Goal: Transaction & Acquisition: Download file/media

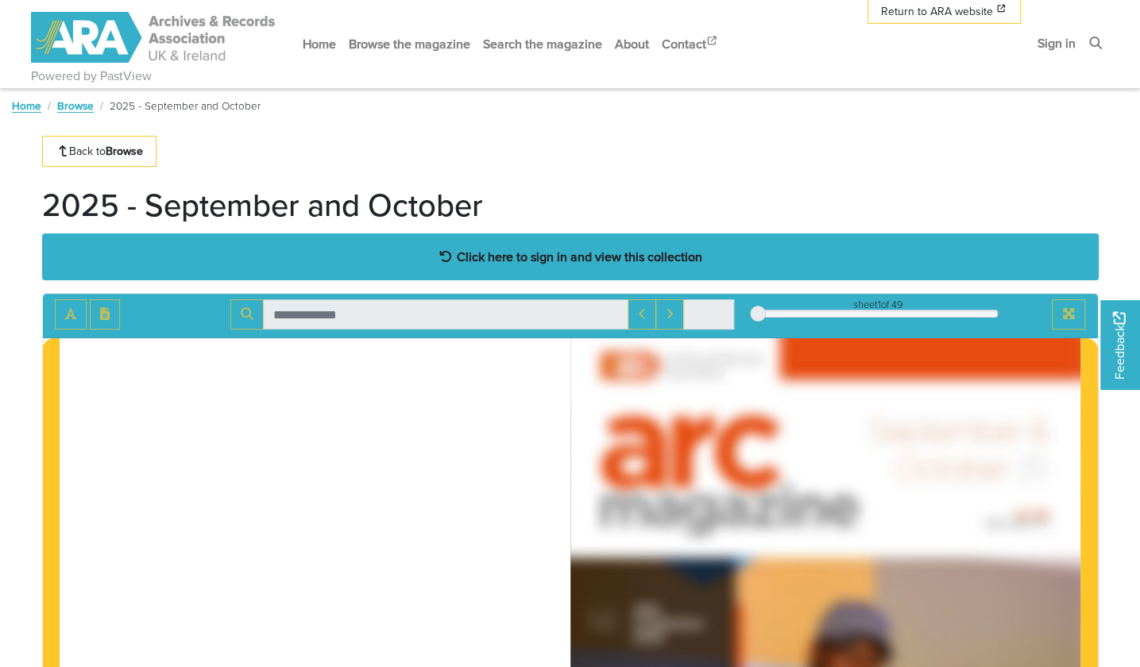
click at [496, 249] on strong "Click here to sign in and view this collection" at bounding box center [579, 256] width 245 height 17
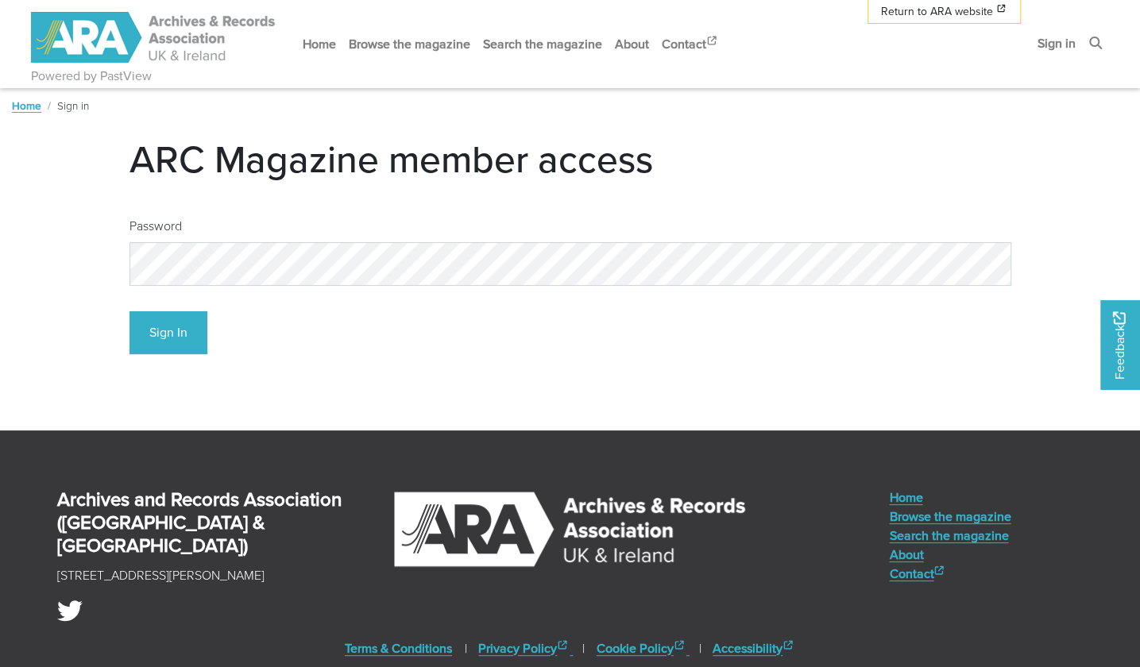
click at [226, 241] on div "Password" at bounding box center [570, 245] width 882 height 82
click at [164, 334] on button "Sign In" at bounding box center [168, 333] width 78 height 44
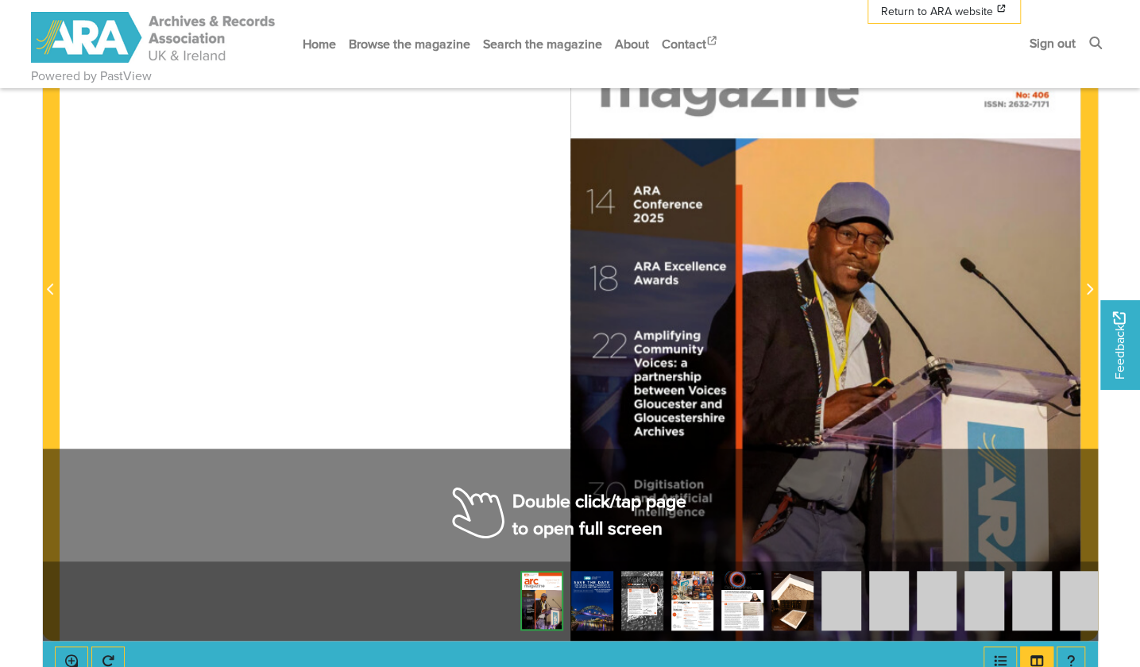
scroll to position [397, 0]
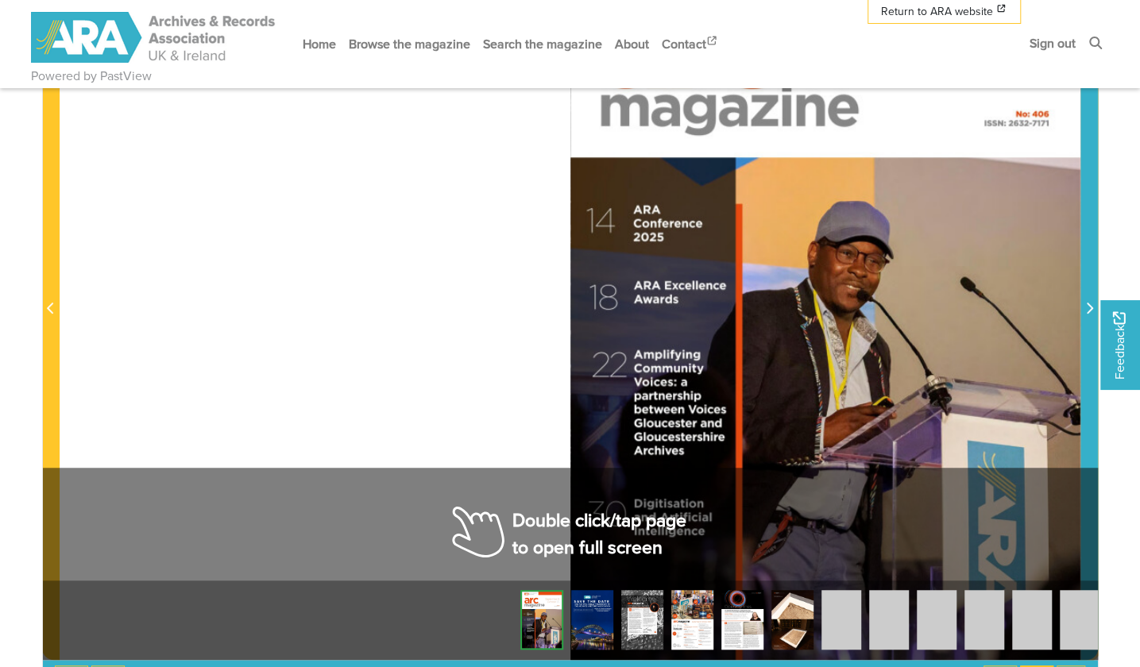
click at [1087, 303] on icon "Next Page" at bounding box center [1090, 308] width 6 height 11
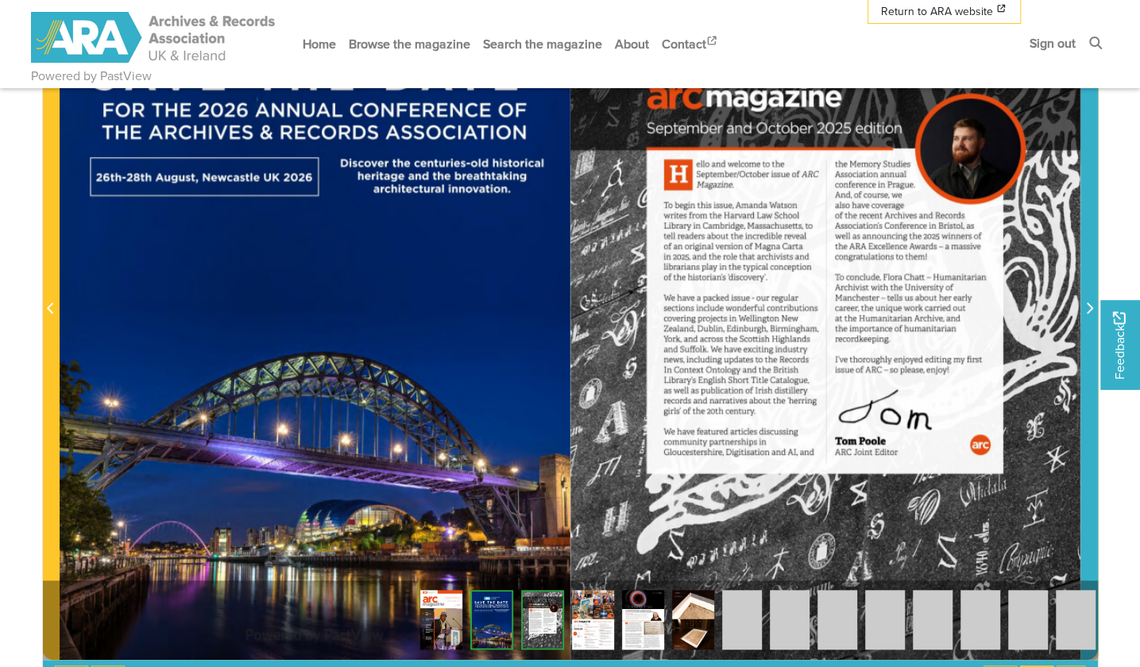
click at [1087, 303] on icon "Next Page" at bounding box center [1090, 308] width 6 height 11
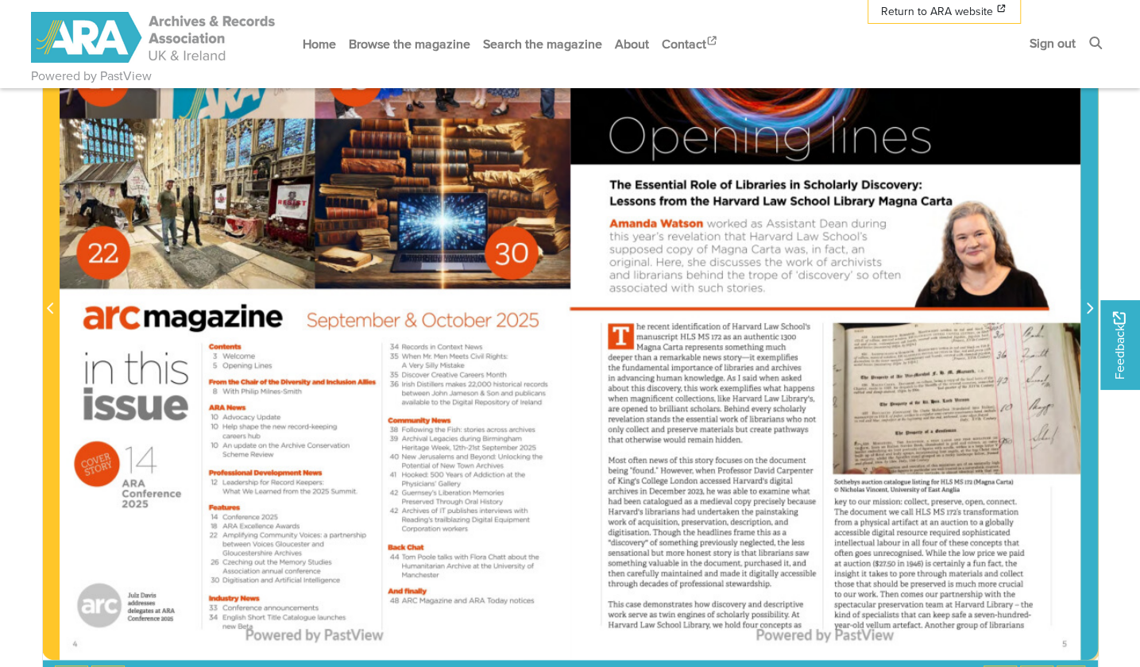
click at [1086, 303] on icon "Next Page" at bounding box center [1089, 308] width 8 height 13
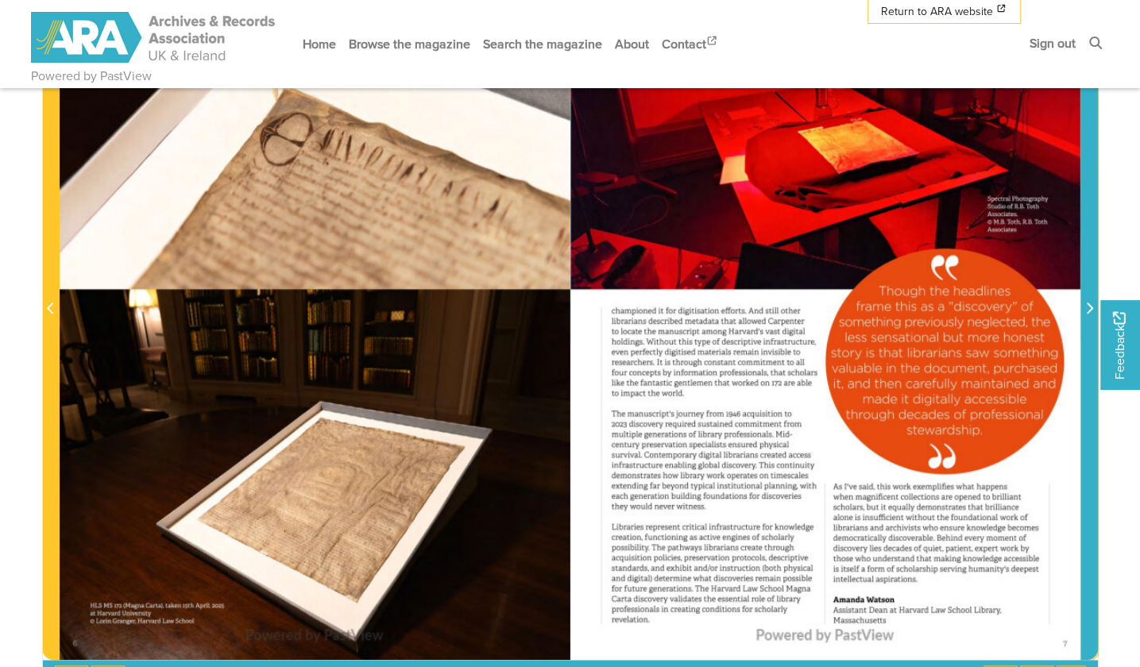
click at [1086, 303] on icon "Next Page" at bounding box center [1089, 308] width 8 height 13
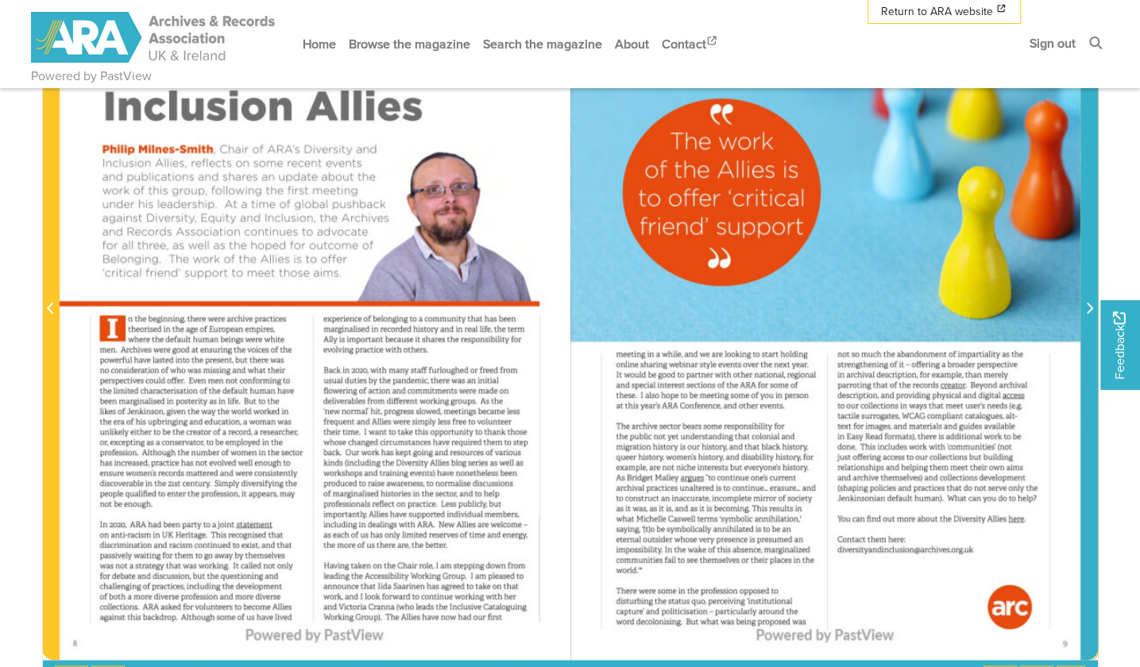
click at [1086, 303] on icon "Next Page" at bounding box center [1089, 308] width 8 height 13
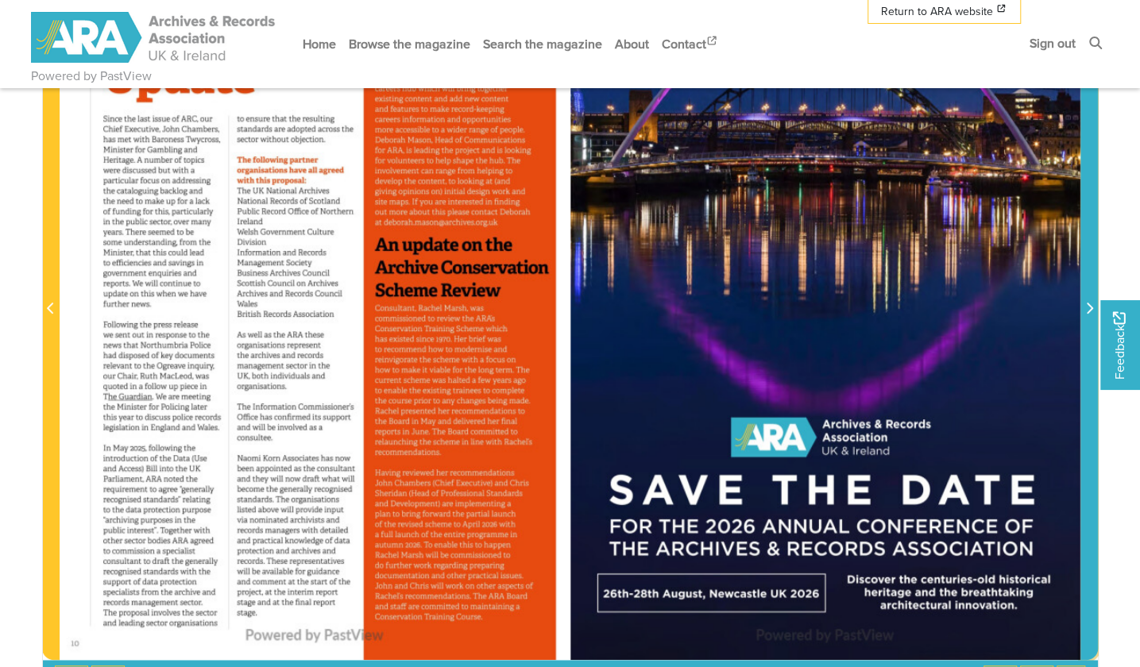
click at [1086, 303] on icon "Next Page" at bounding box center [1089, 308] width 8 height 13
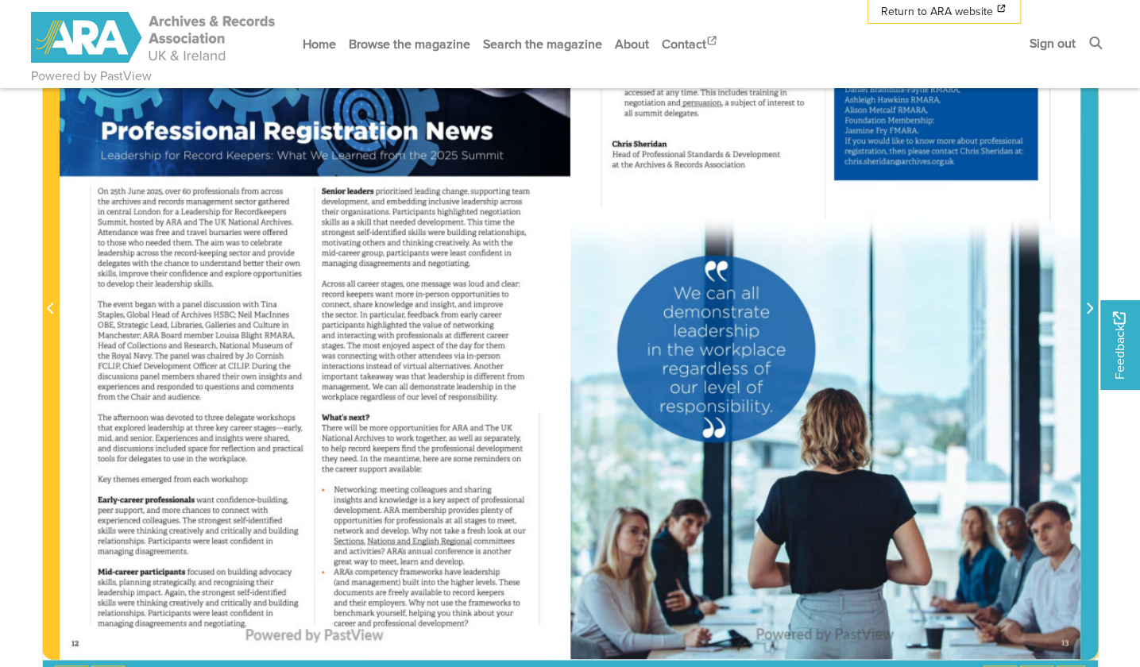
click at [1086, 304] on icon "Next Page" at bounding box center [1089, 308] width 8 height 13
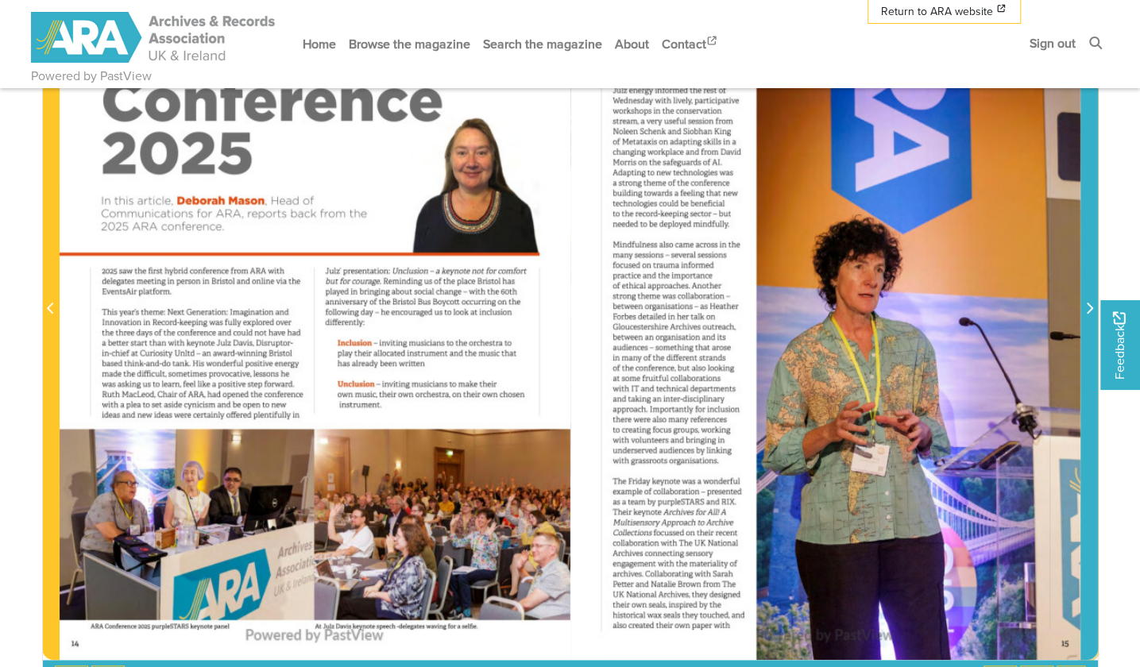
click at [1085, 302] on icon "Next Page" at bounding box center [1089, 308] width 8 height 13
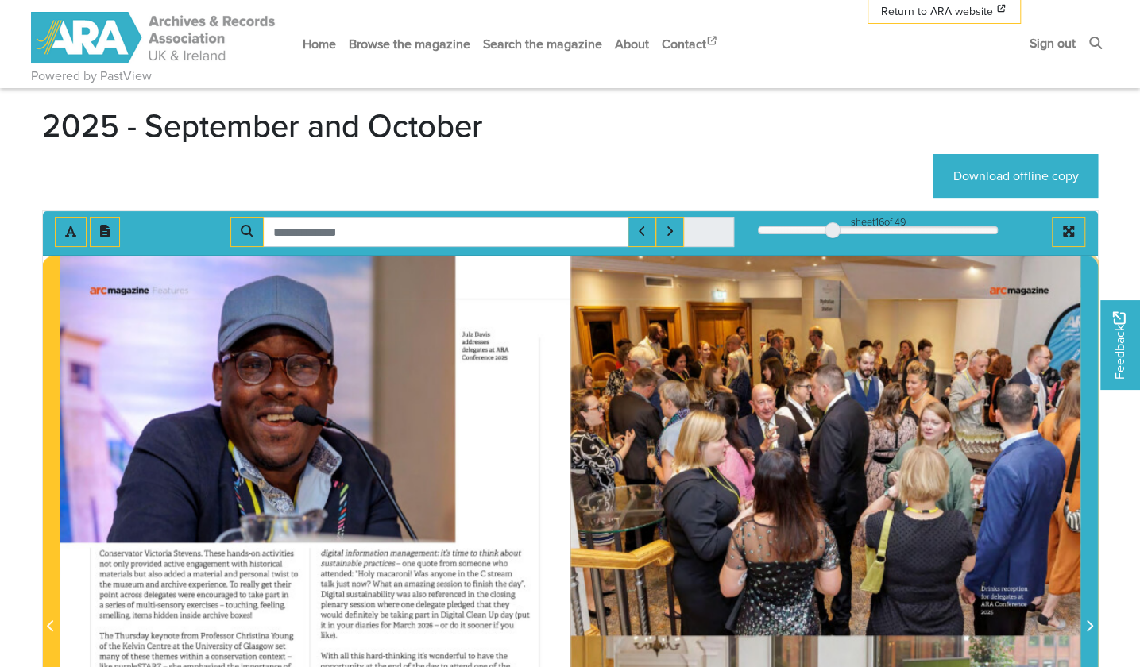
scroll to position [318, 0]
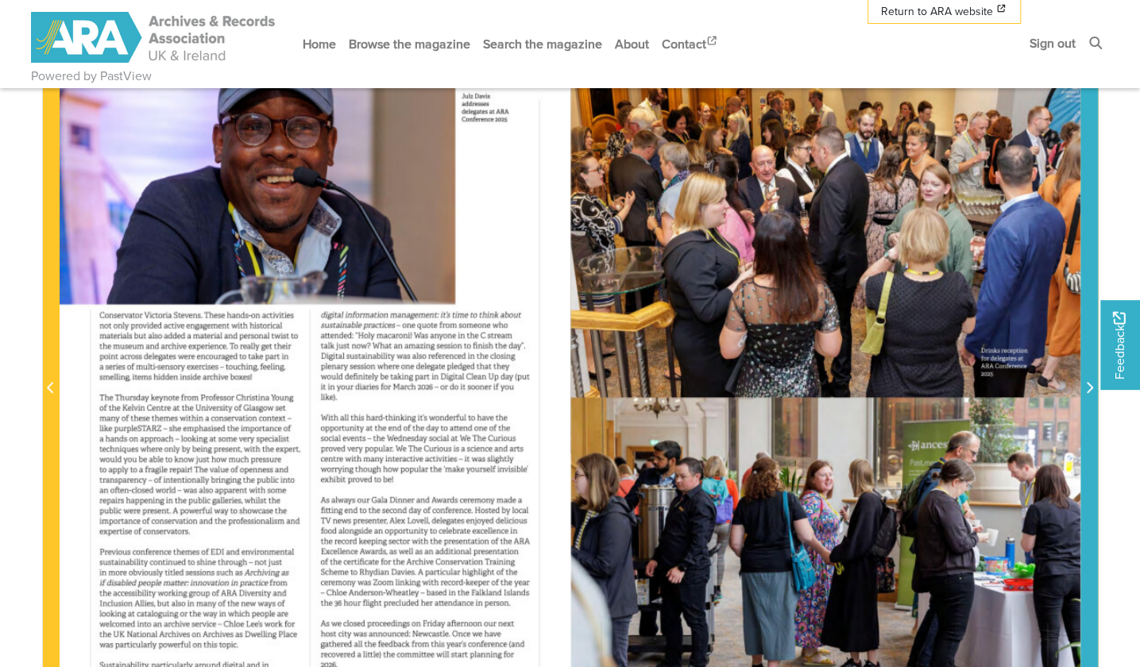
click at [1091, 382] on icon "Next Page" at bounding box center [1089, 387] width 8 height 13
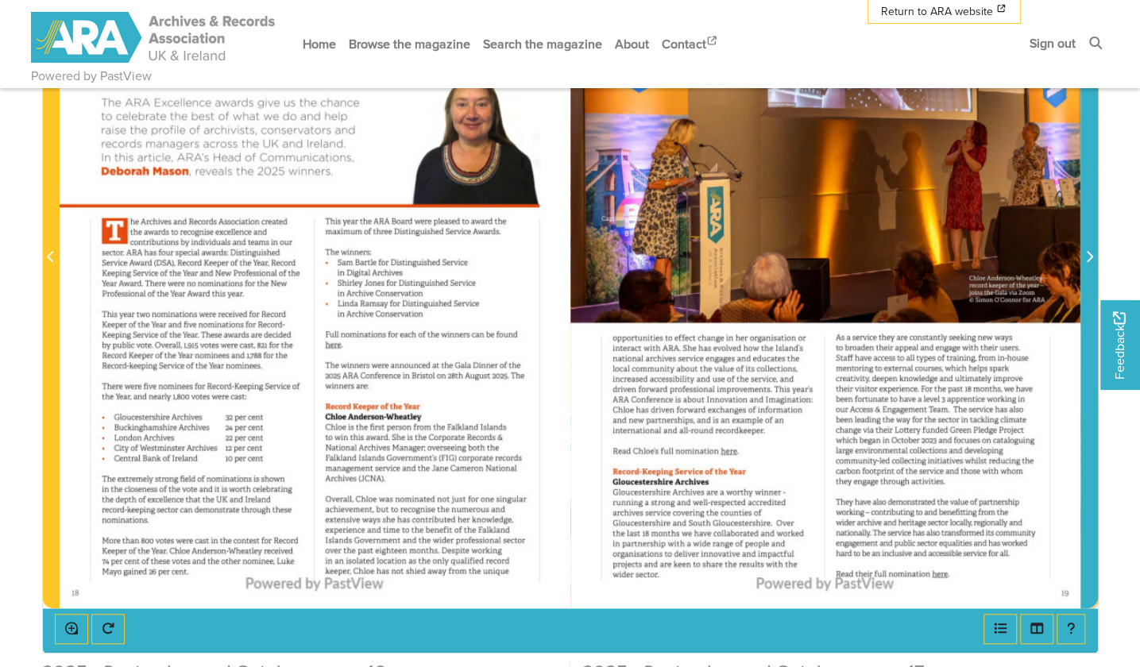
scroll to position [556, 0]
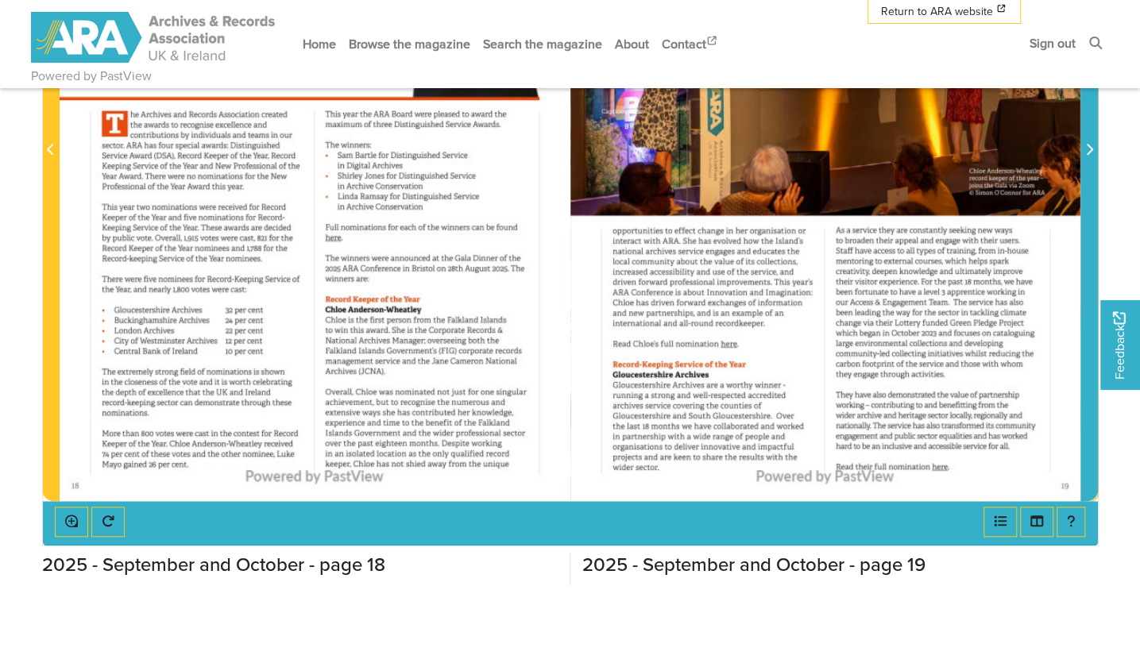
click at [1083, 146] on span "Next Page" at bounding box center [1089, 150] width 16 height 19
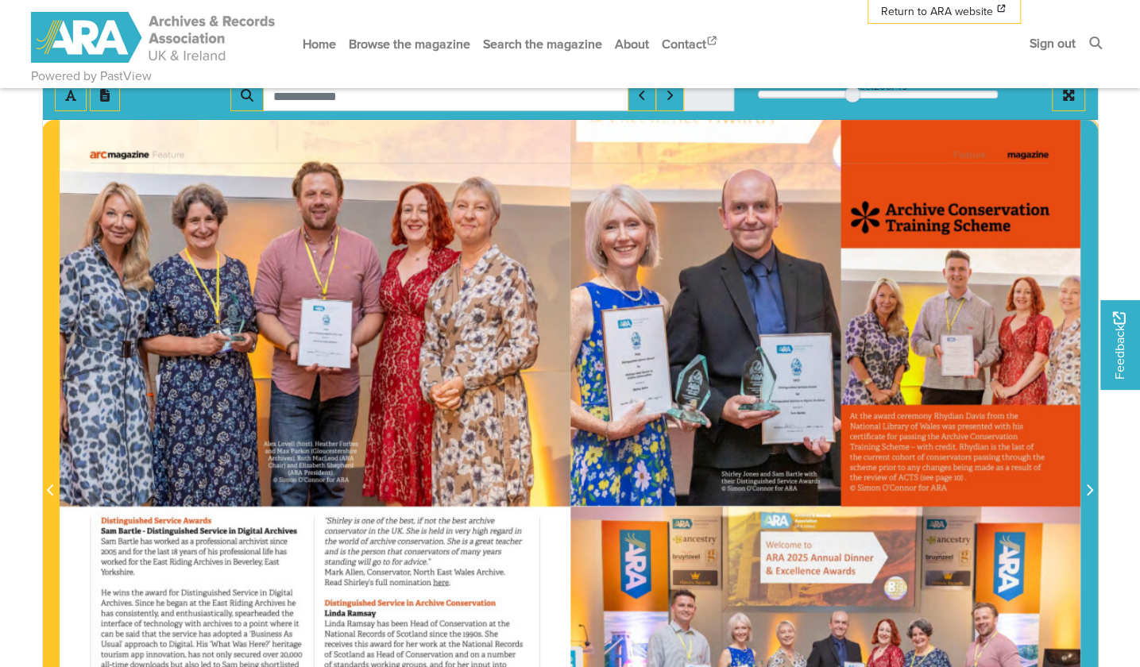
scroll to position [159, 0]
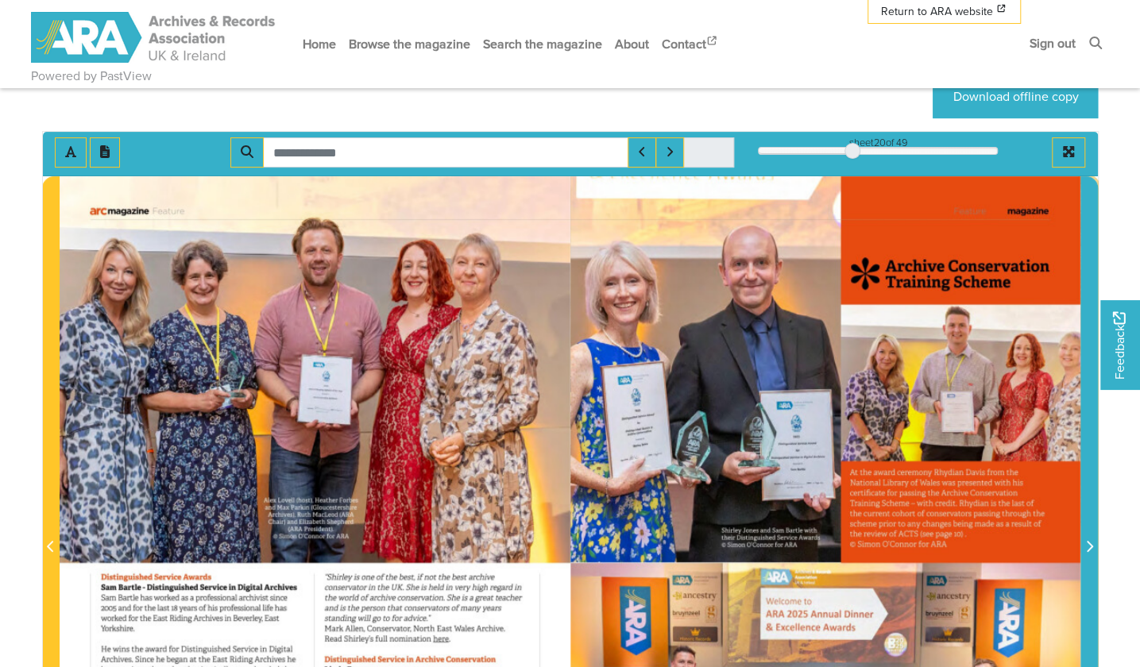
click at [1084, 545] on span "Next Page" at bounding box center [1089, 547] width 16 height 19
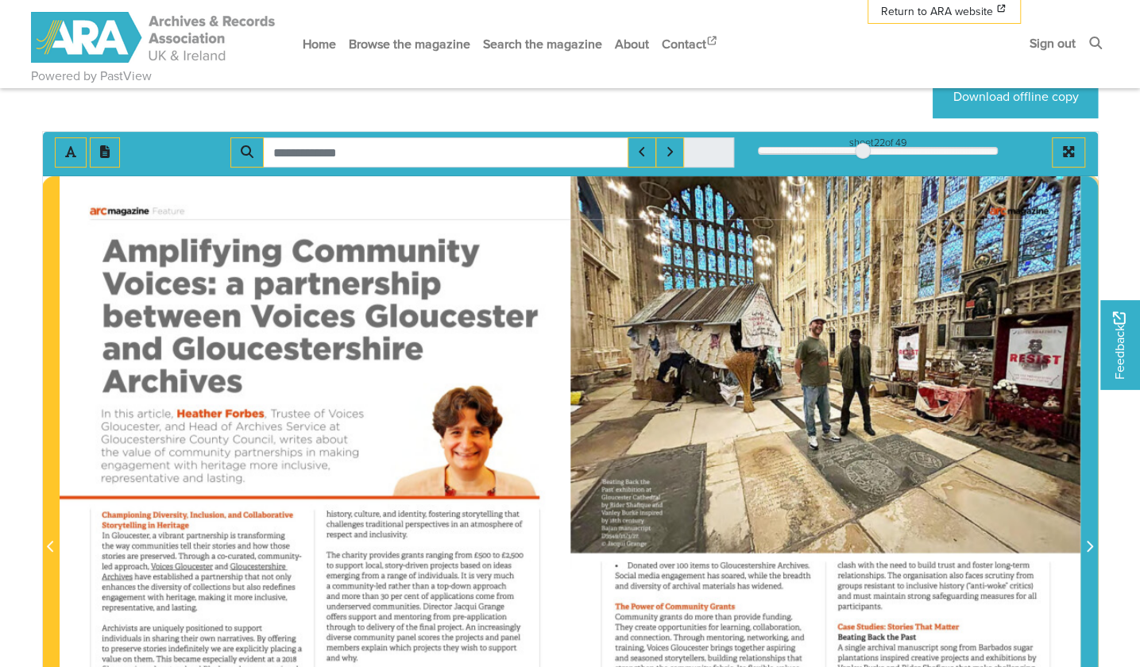
click at [1092, 541] on icon "Next Page" at bounding box center [1089, 546] width 8 height 13
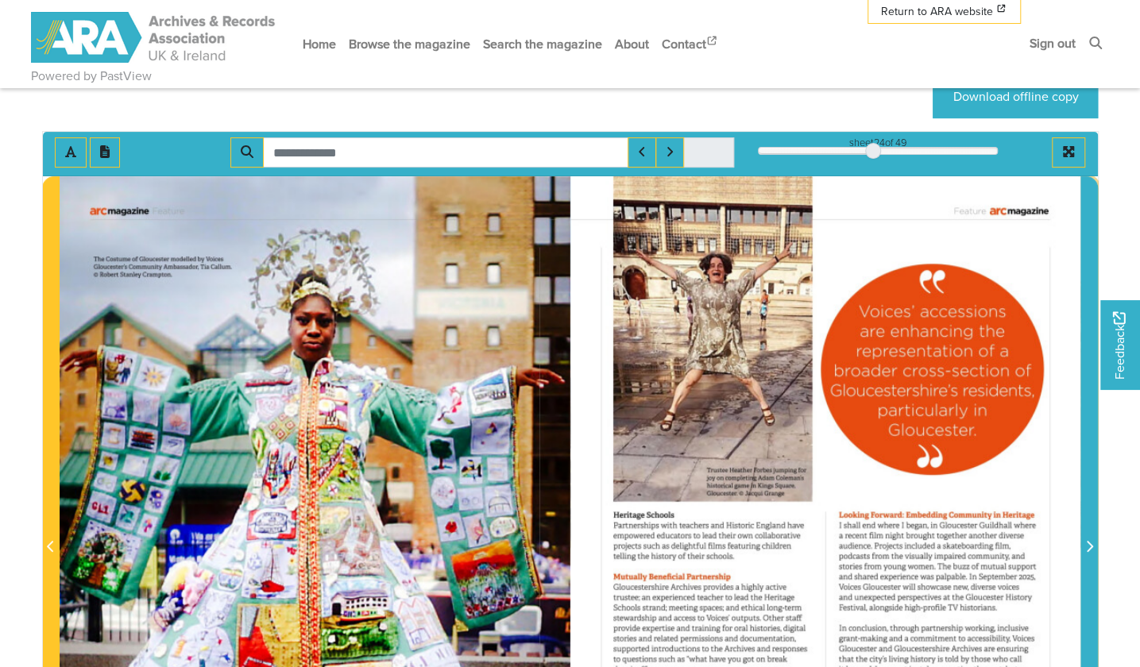
click at [1092, 541] on icon "Next Page" at bounding box center [1089, 546] width 8 height 13
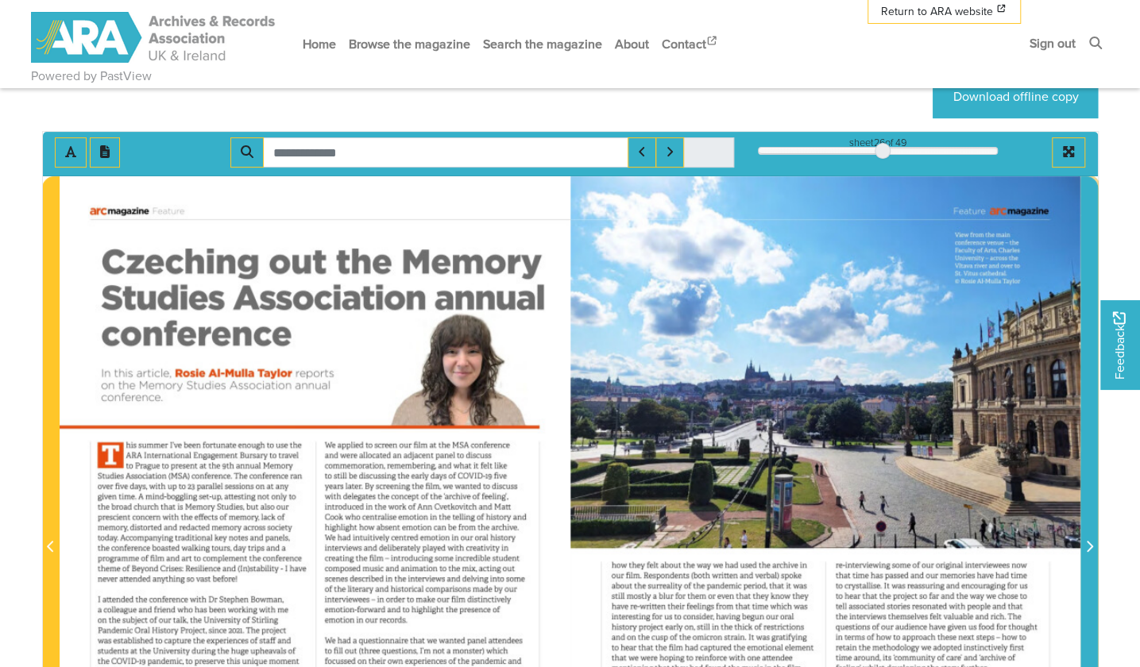
click at [1091, 540] on icon "Next Page" at bounding box center [1089, 546] width 8 height 13
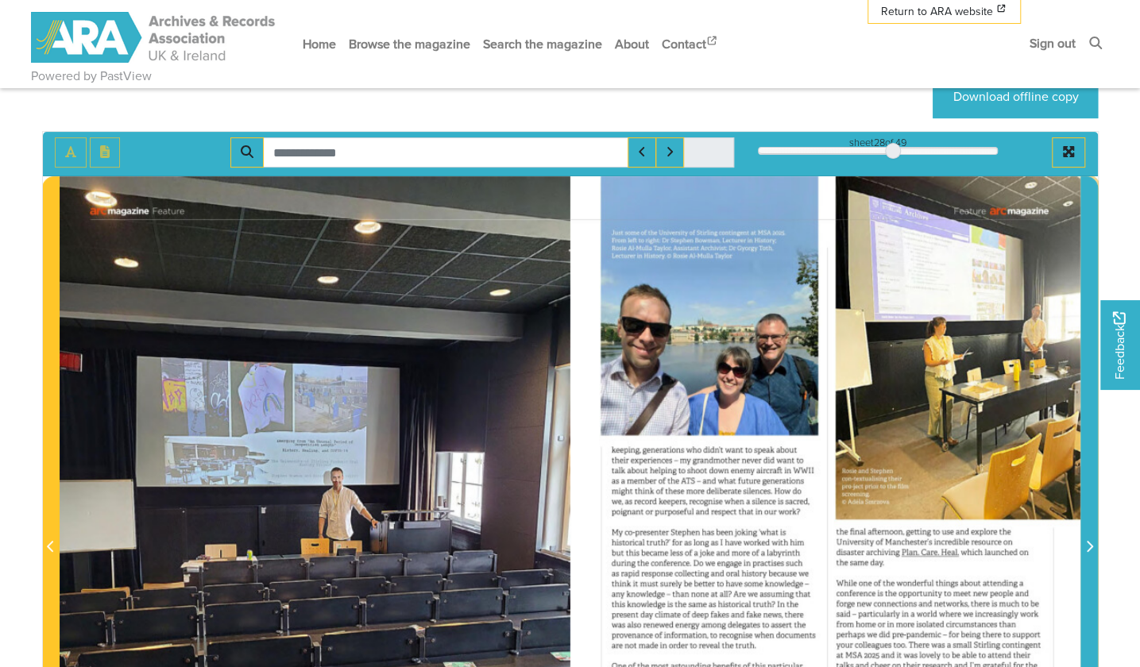
click at [1091, 540] on icon "Next Page" at bounding box center [1089, 546] width 8 height 13
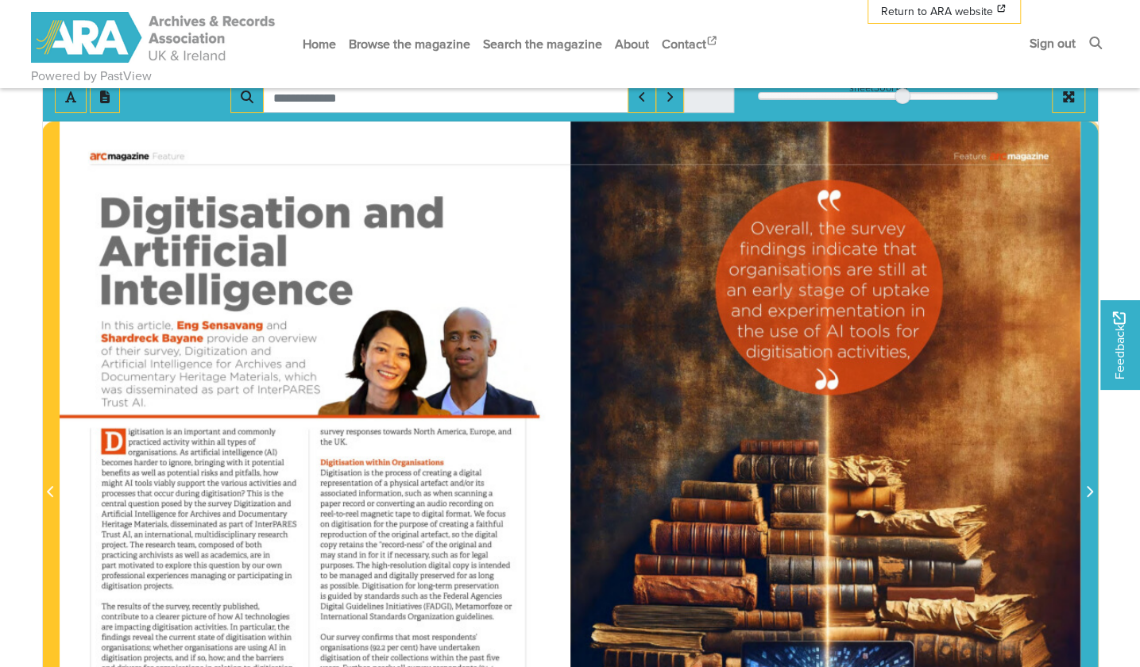
scroll to position [238, 0]
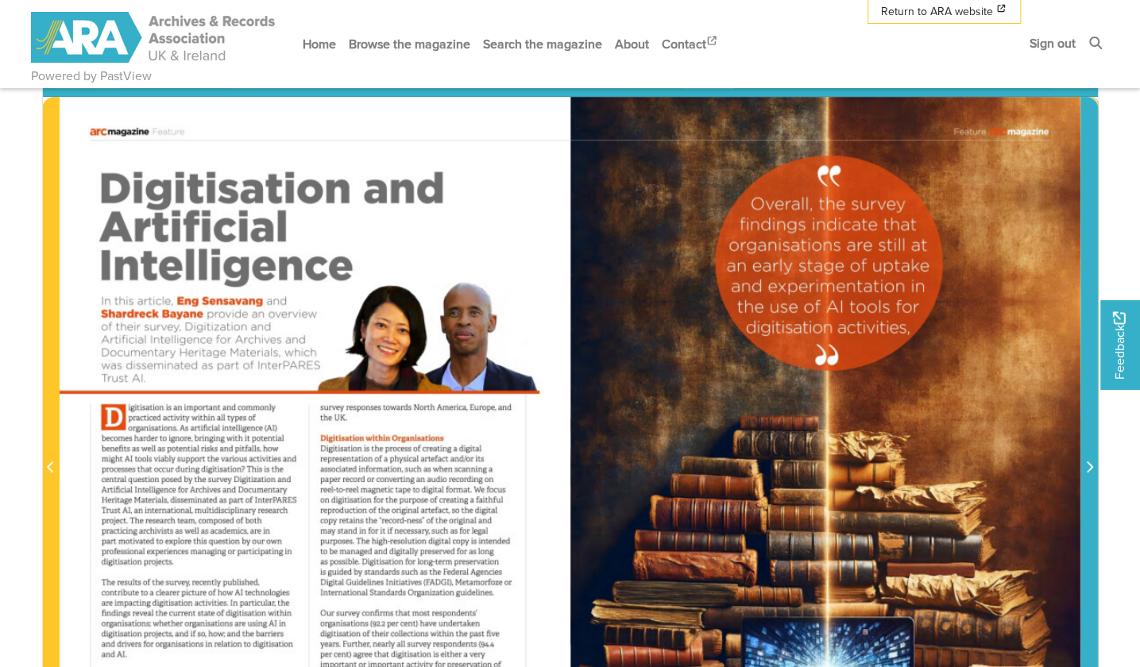
click at [1088, 464] on icon "Next Page" at bounding box center [1089, 467] width 8 height 13
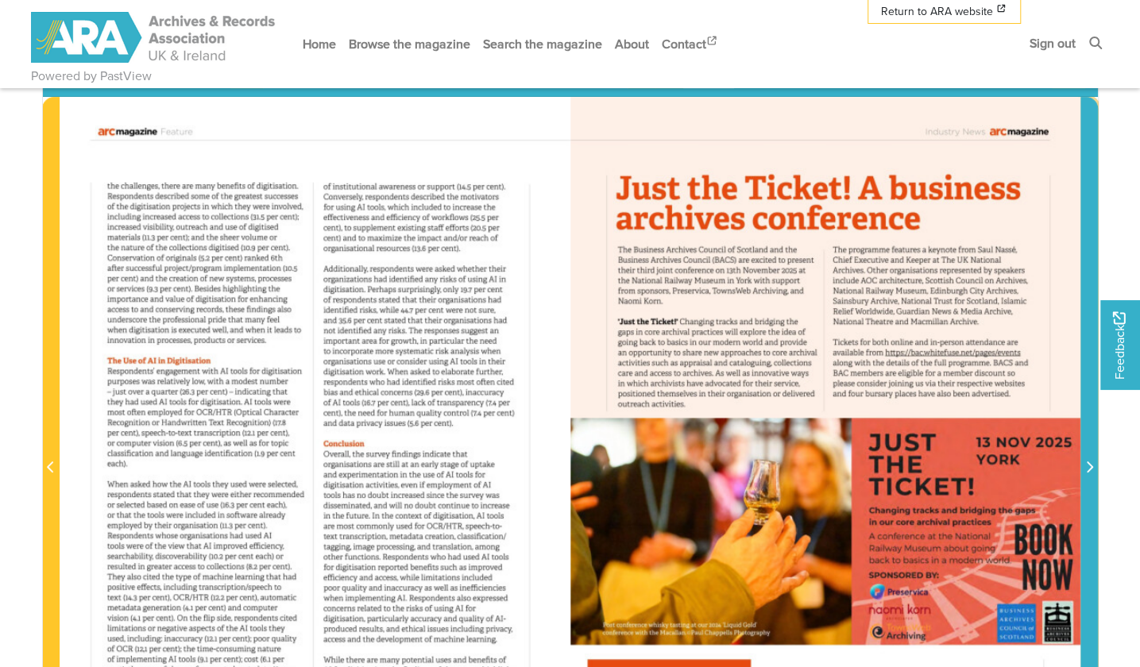
click at [1088, 464] on icon "Next Page" at bounding box center [1089, 467] width 8 height 13
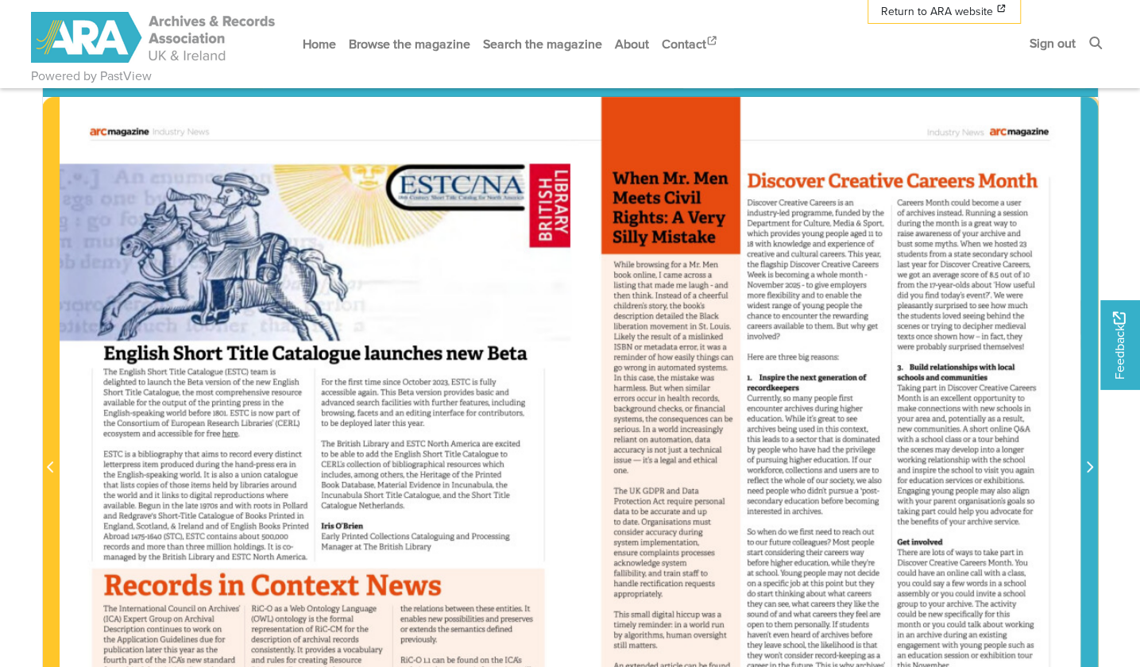
scroll to position [318, 0]
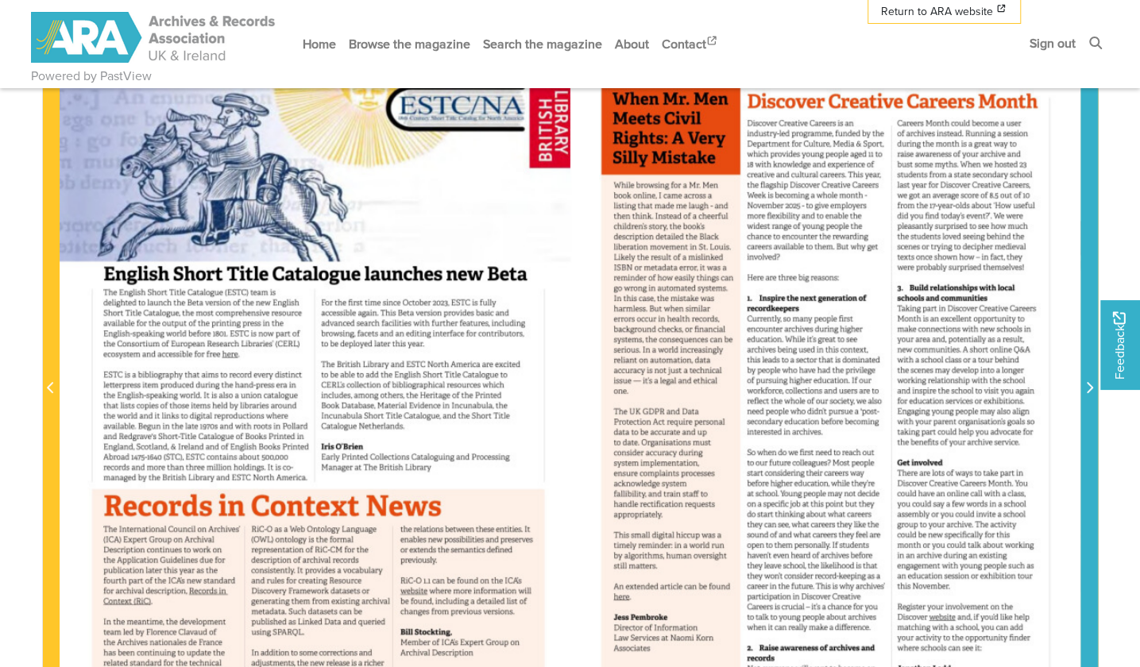
click at [1088, 384] on icon "Next Page" at bounding box center [1089, 387] width 8 height 13
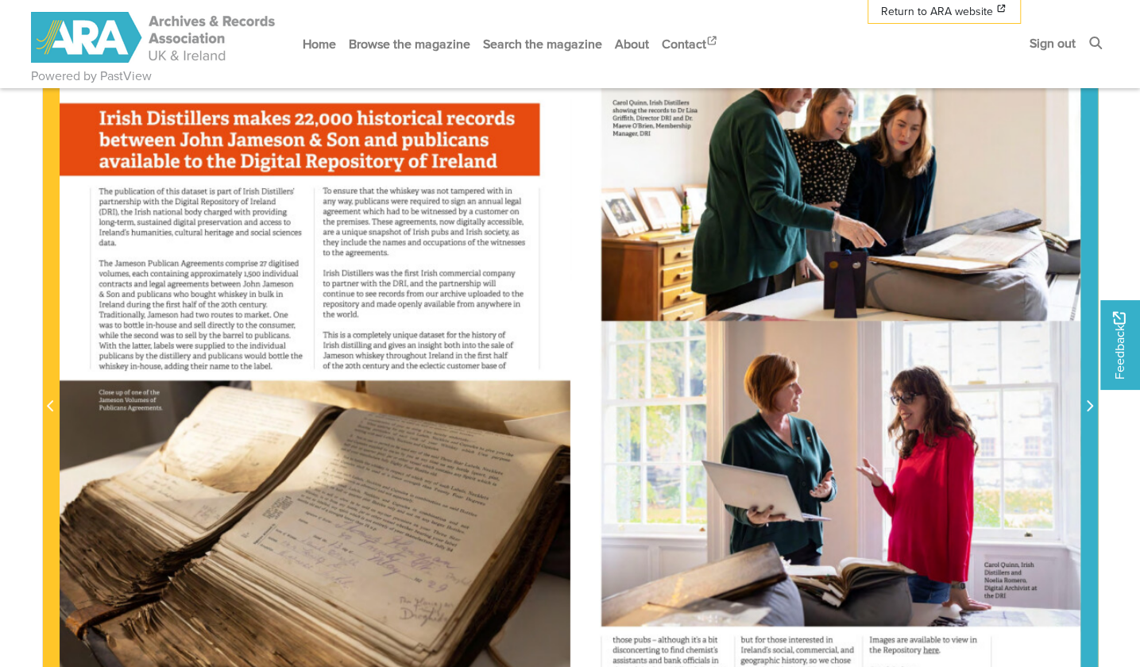
scroll to position [318, 0]
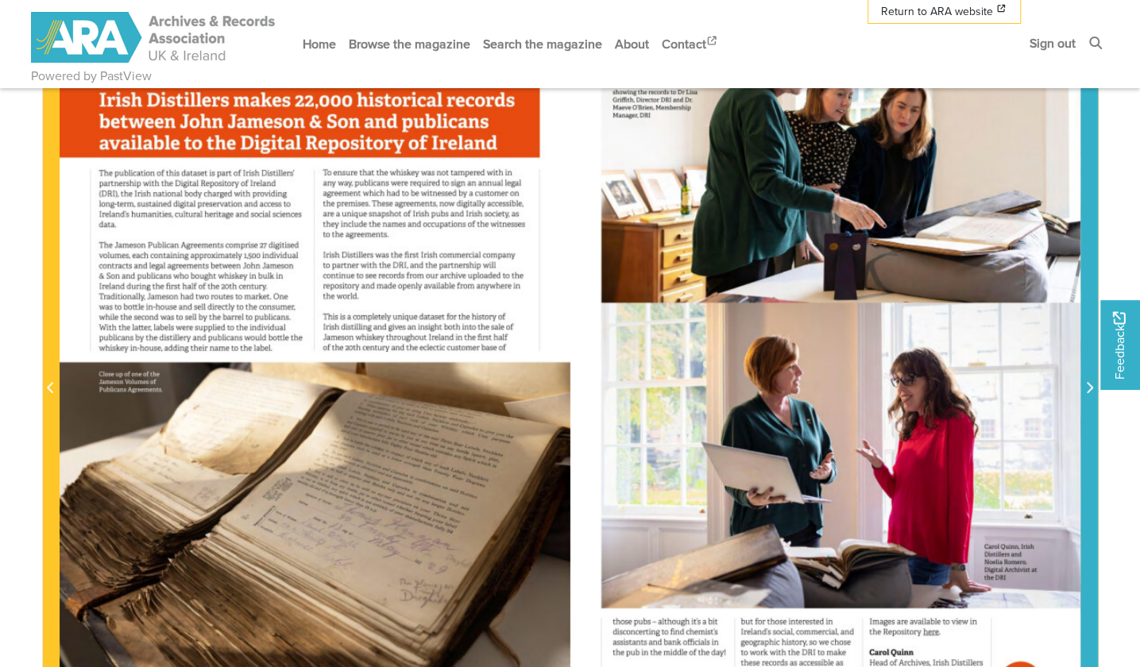
click at [1082, 383] on span "Next Page" at bounding box center [1089, 388] width 16 height 19
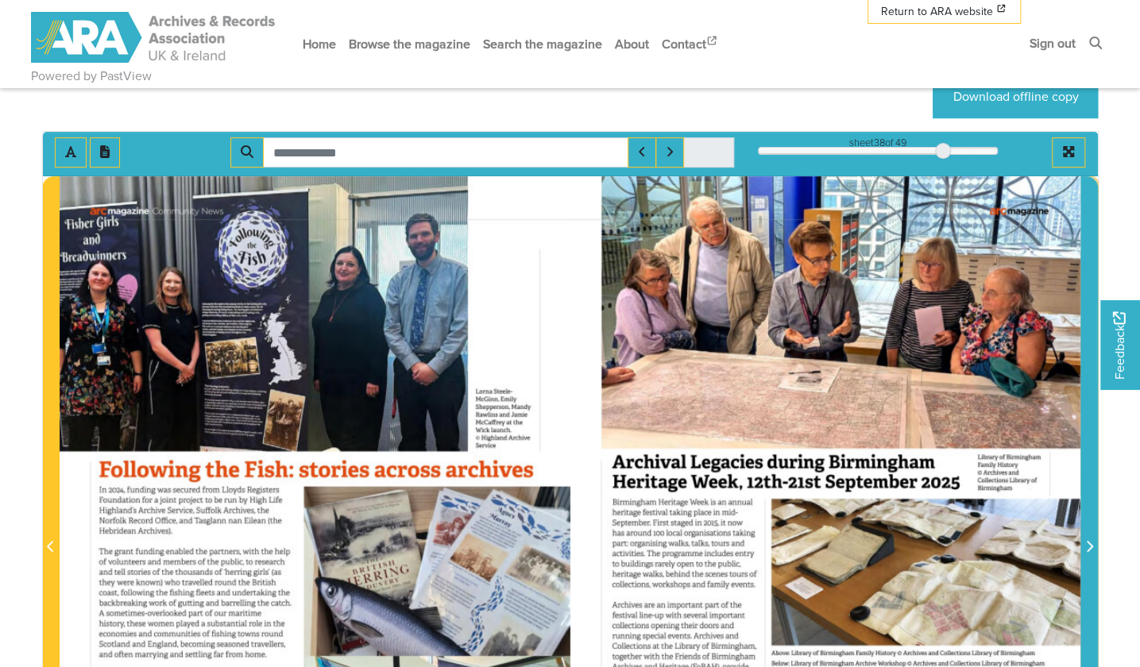
scroll to position [238, 0]
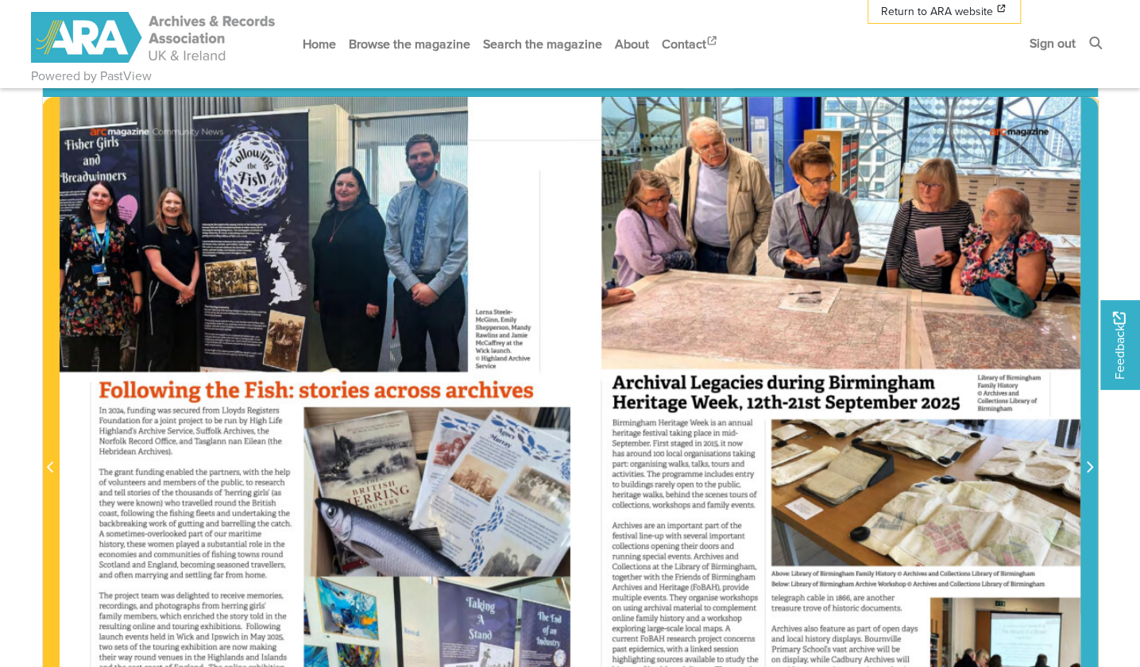
click at [1091, 458] on span "Next Page" at bounding box center [1089, 467] width 16 height 19
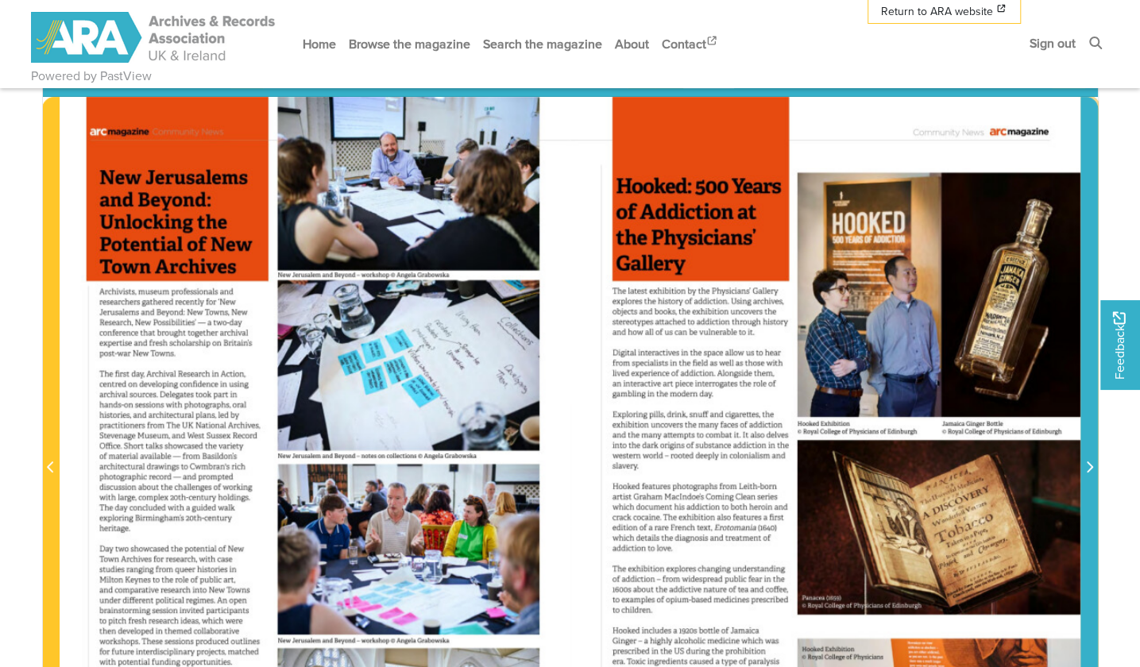
click at [1090, 458] on span "Next Page" at bounding box center [1089, 467] width 16 height 19
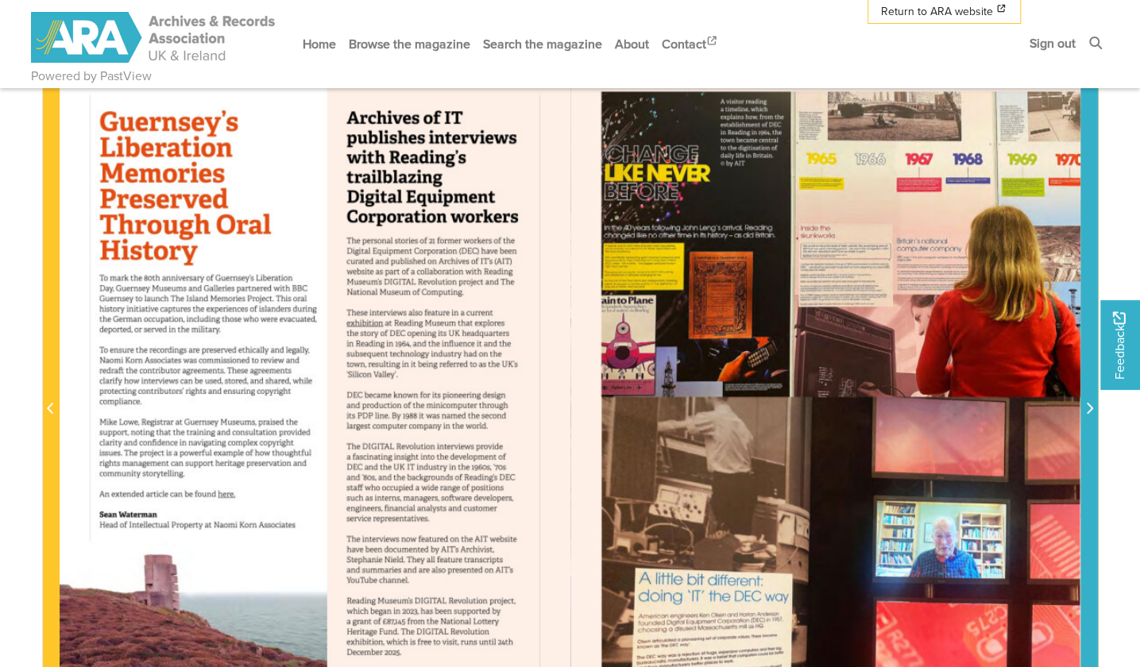
scroll to position [318, 0]
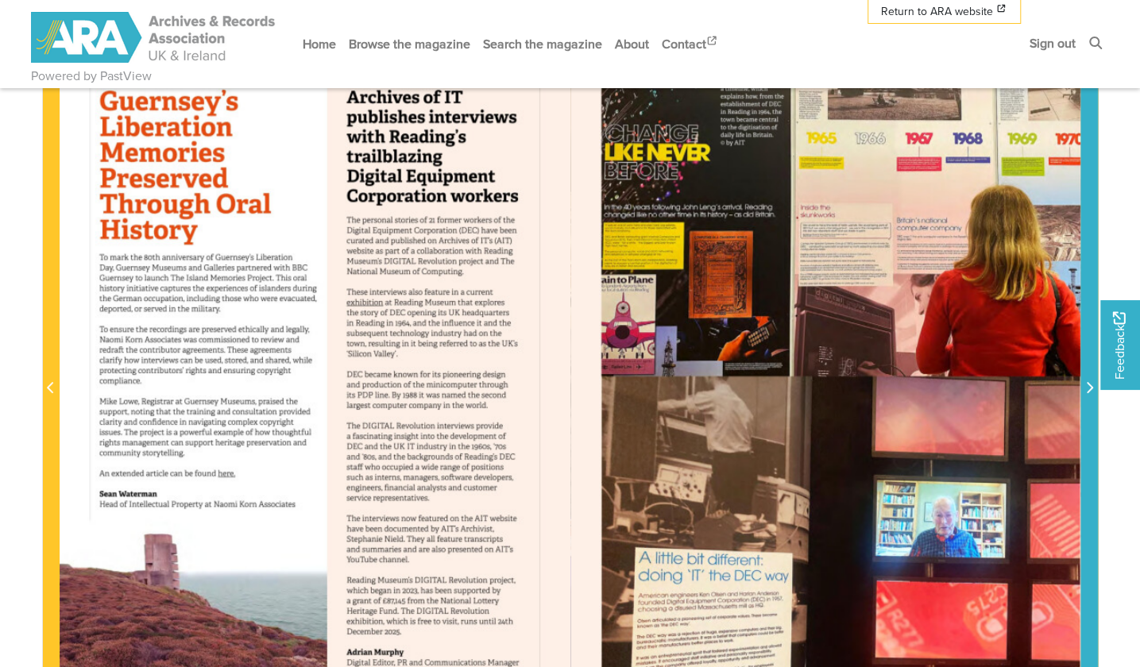
click at [1089, 382] on icon "Next Page" at bounding box center [1089, 387] width 8 height 13
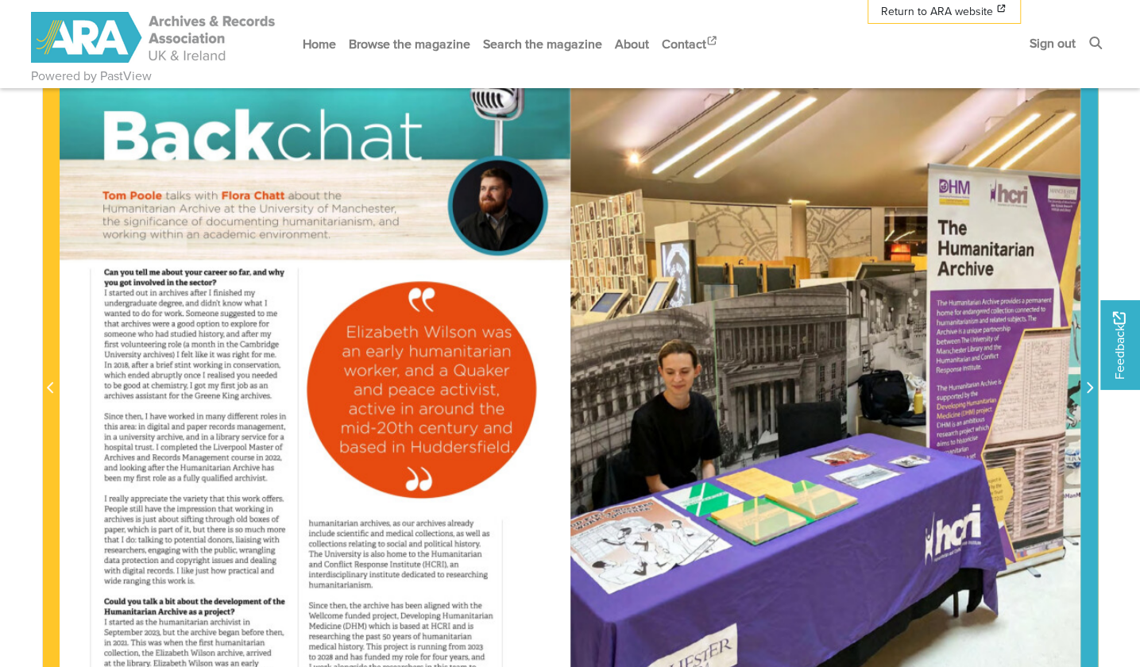
click at [1087, 384] on icon "Next Page" at bounding box center [1089, 387] width 8 height 13
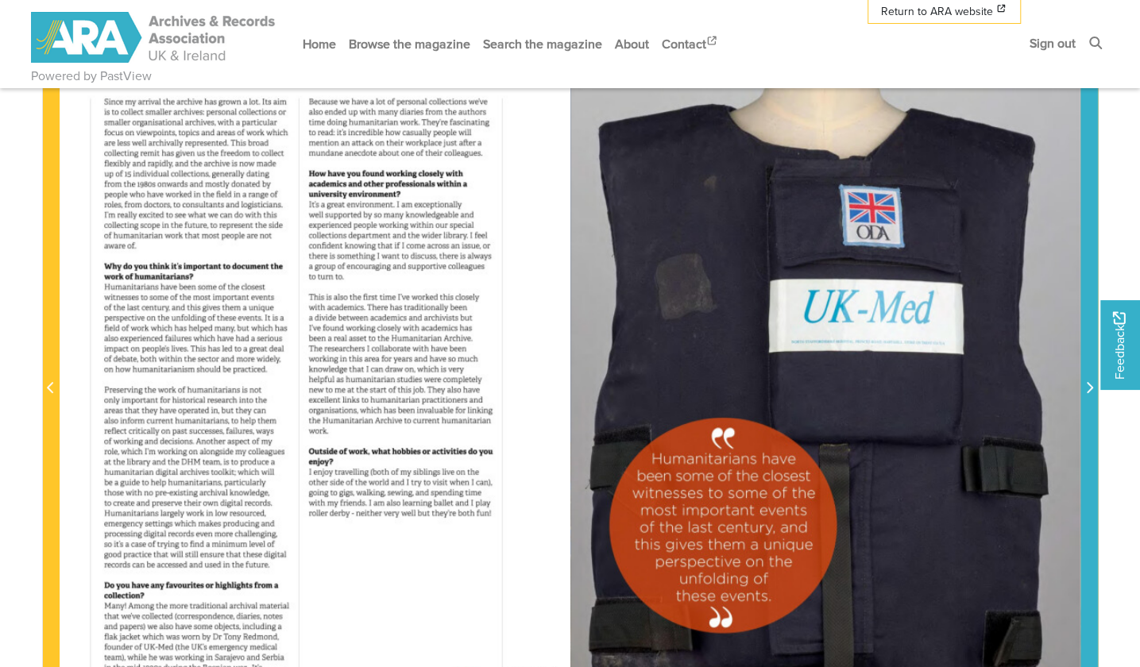
click at [1086, 388] on icon "Next Page" at bounding box center [1089, 387] width 8 height 13
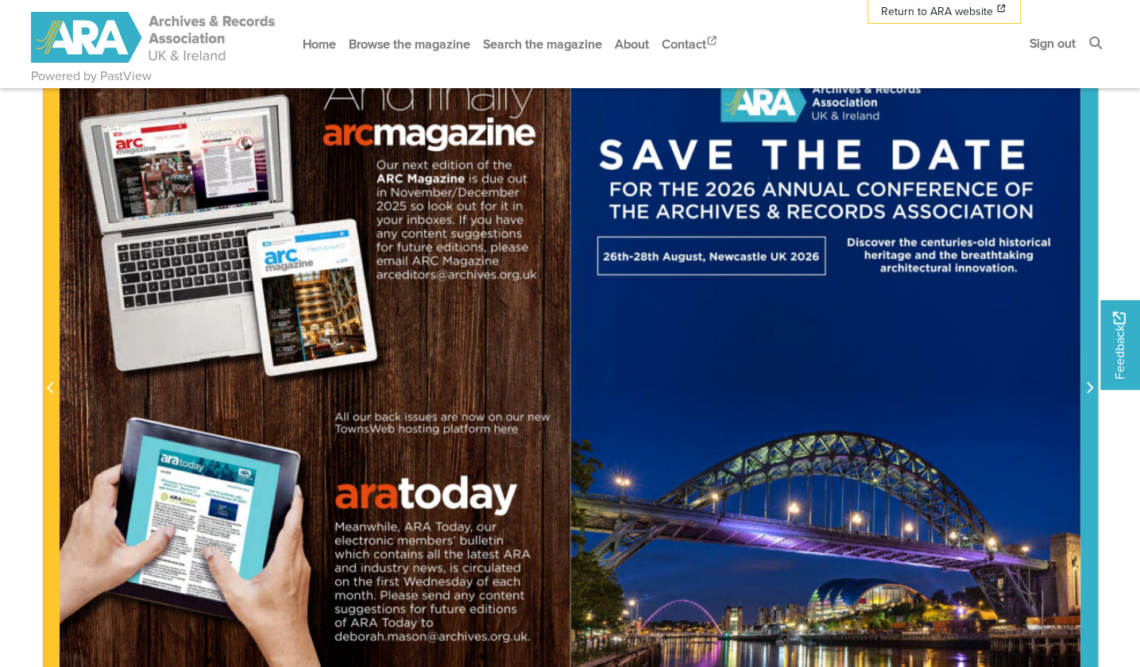
click at [1082, 388] on span "Next Page" at bounding box center [1089, 388] width 16 height 19
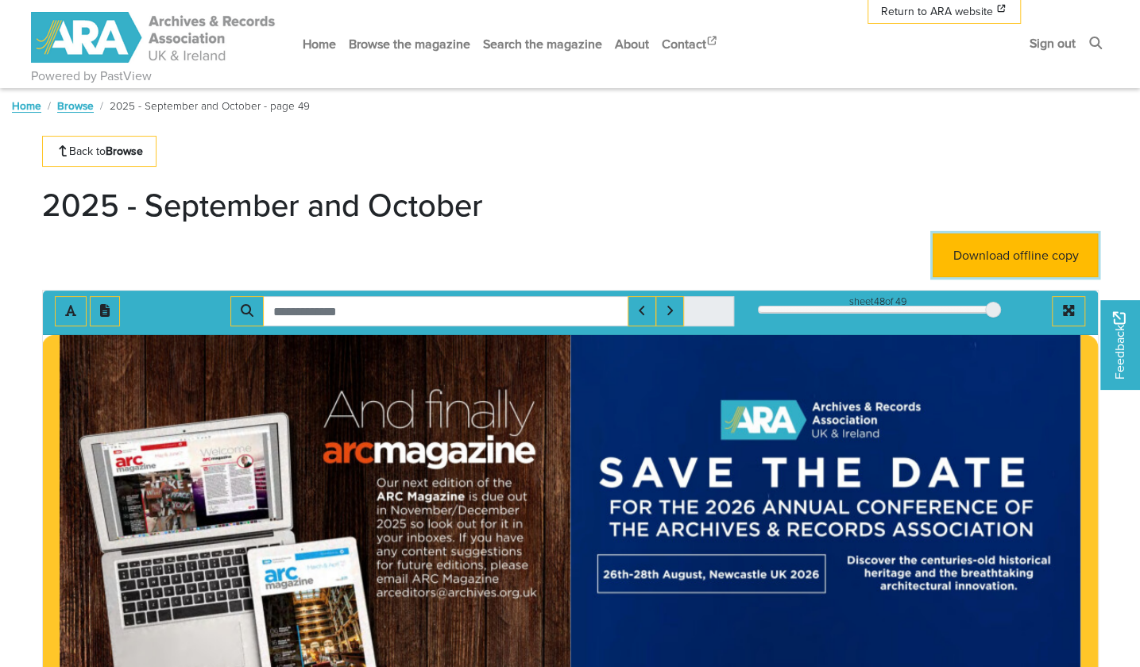
click at [1079, 255] on link "Download offline copy" at bounding box center [1015, 256] width 165 height 44
